Goal: Navigation & Orientation: Find specific page/section

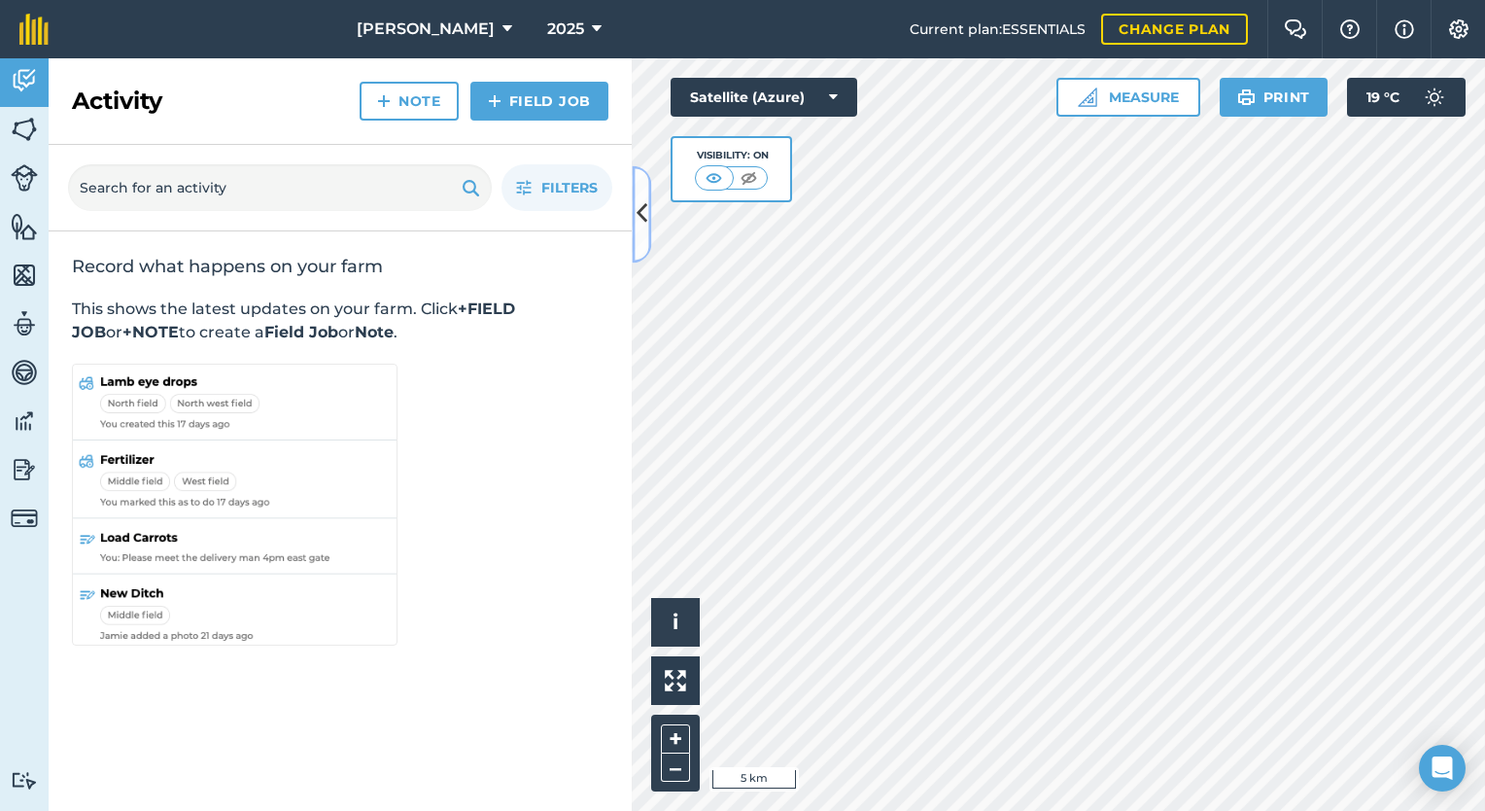
click at [641, 236] on button at bounding box center [641, 213] width 19 height 97
